Goal: Information Seeking & Learning: Compare options

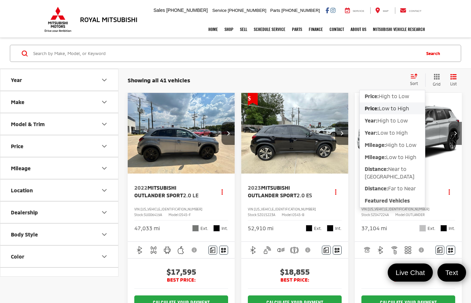
click at [388, 109] on span "Low to High" at bounding box center [394, 108] width 30 height 6
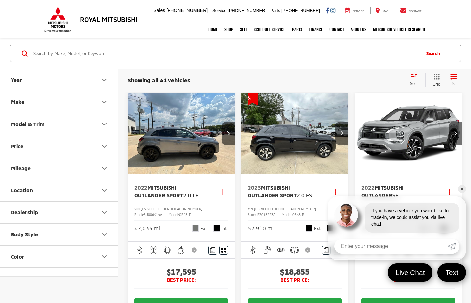
click at [461, 189] on link "✕" at bounding box center [462, 189] width 8 height 8
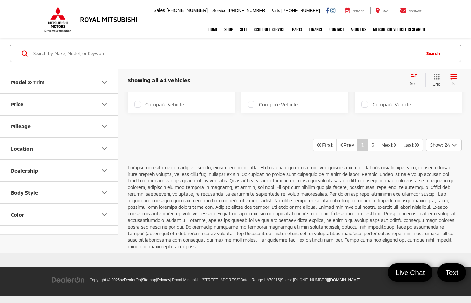
scroll to position [2534, 0]
click at [378, 151] on link "Next" at bounding box center [389, 145] width 22 height 12
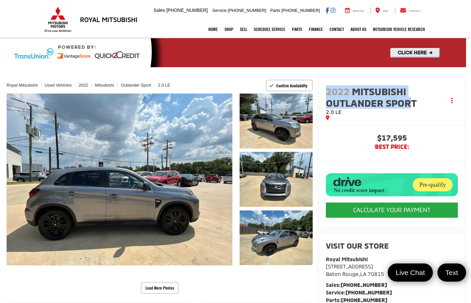
click at [405, 101] on span "2022 Mitsubishi Outlander Sport" at bounding box center [386, 97] width 120 height 23
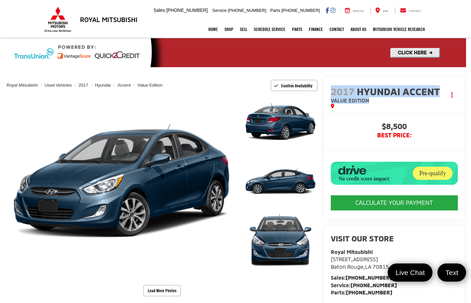
drag, startPoint x: 320, startPoint y: 91, endPoint x: 354, endPoint y: 100, distance: 35.4
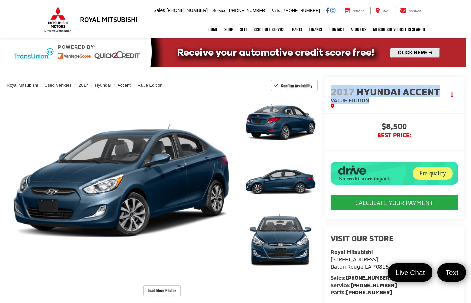
click at [354, 100] on div "2017 Hyundai Accent Value Edition Copy Link Share Print" at bounding box center [394, 95] width 140 height 36
